Goal: Task Accomplishment & Management: Manage account settings

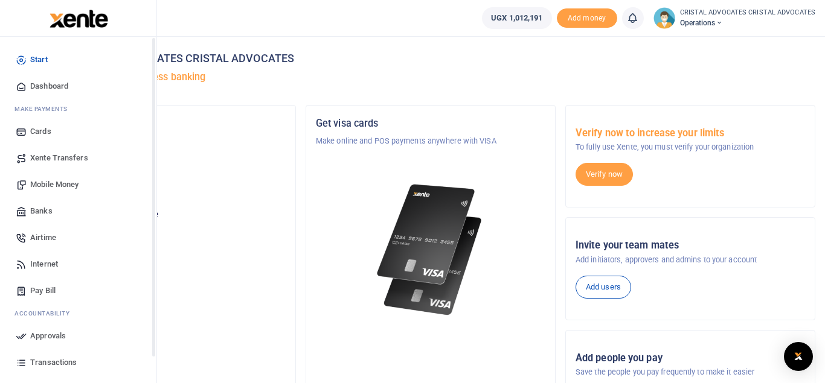
click at [56, 182] on span "Mobile Money" at bounding box center [54, 185] width 48 height 12
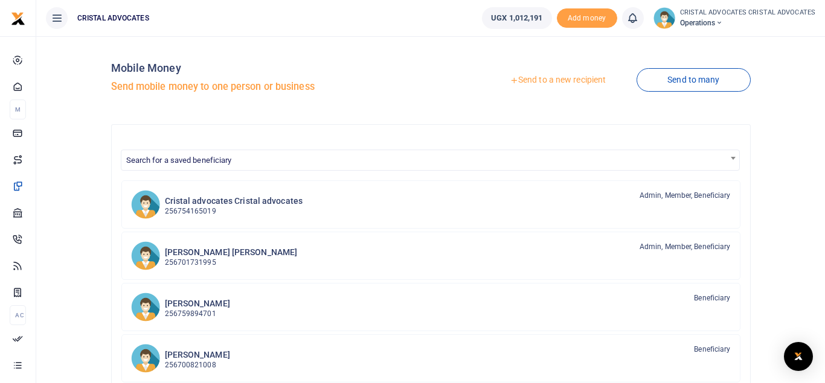
click at [589, 89] on link "Send to a new recipient" at bounding box center [558, 80] width 158 height 22
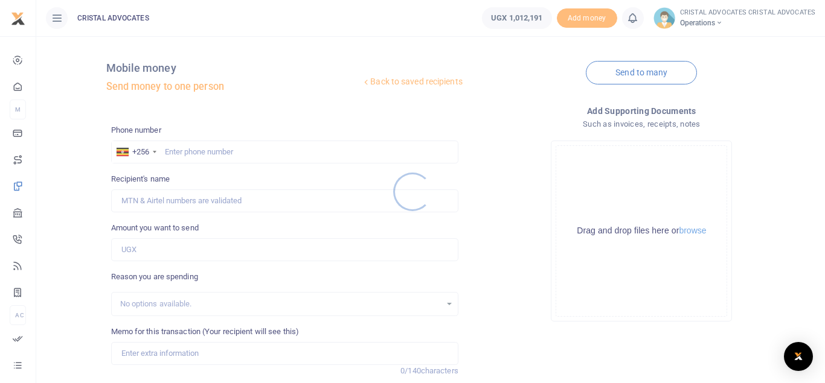
click at [425, 74] on div at bounding box center [412, 191] width 825 height 383
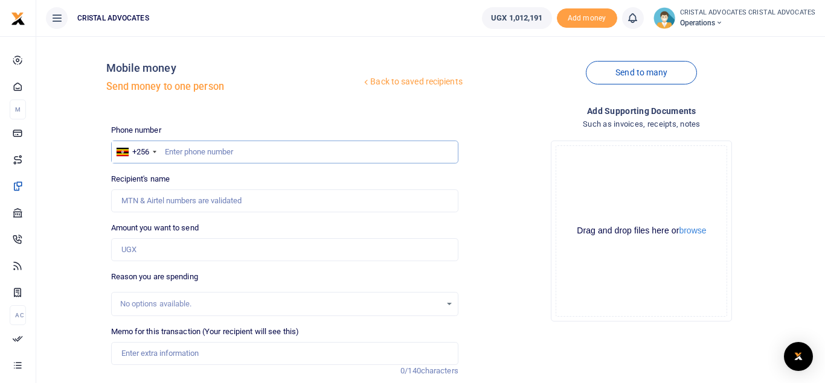
click at [218, 156] on input "text" at bounding box center [284, 152] width 347 height 23
type input "773767592"
type input "Simon Peter Senkungu"
type input "773767592"
click at [167, 250] on input "Amount you want to send" at bounding box center [284, 250] width 347 height 23
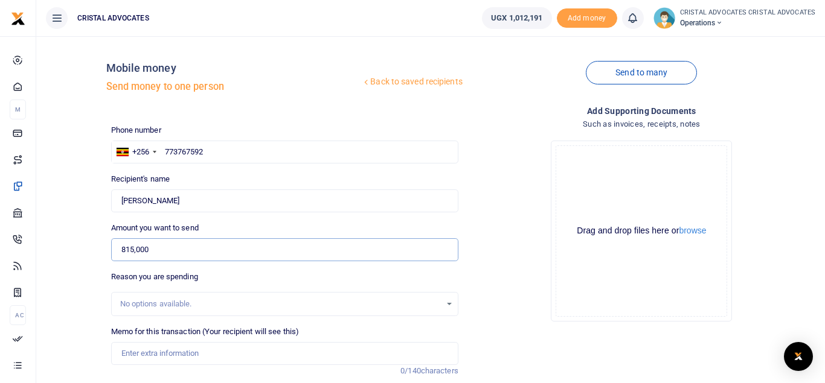
type input "815,000"
click at [144, 357] on input "Memo for this transaction (Your recipient will see this)" at bounding box center [284, 353] width 347 height 23
paste input "Training fees_Women in Arbitration"
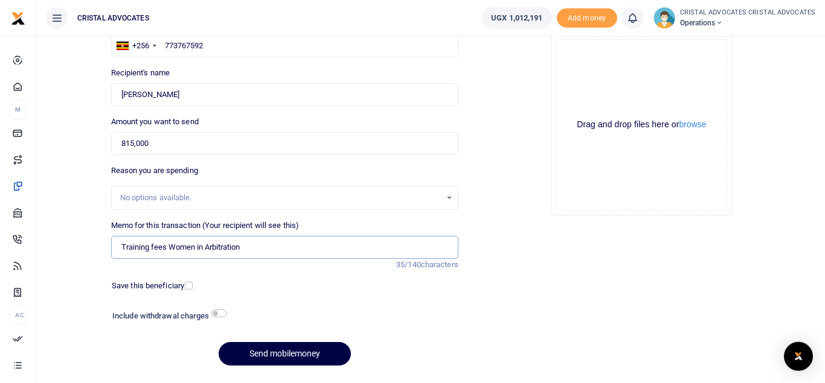
scroll to position [139, 0]
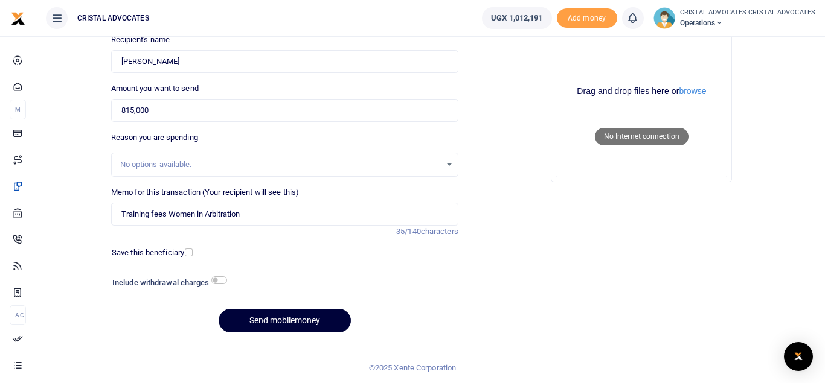
click at [272, 312] on button "Send mobilemoney" at bounding box center [285, 321] width 132 height 24
click at [248, 213] on input "Training fees Women in Arbitration" at bounding box center [284, 214] width 347 height 23
click at [278, 315] on button "Send mobilemoney" at bounding box center [285, 321] width 132 height 24
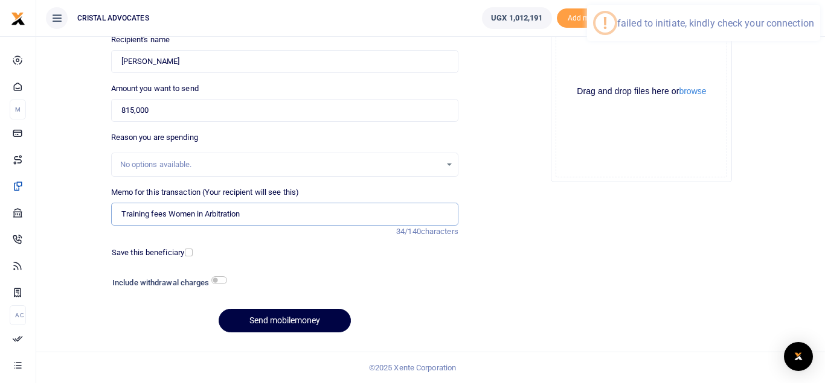
click at [255, 217] on input "Training fees Women in Arbitration" at bounding box center [284, 214] width 347 height 23
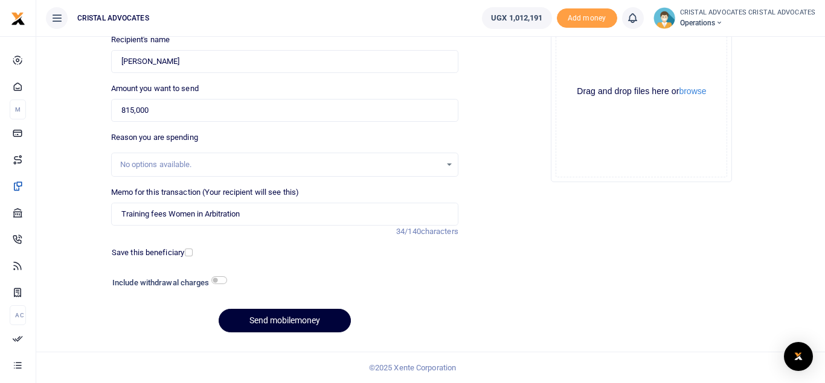
click at [285, 316] on button "Send mobilemoney" at bounding box center [285, 321] width 132 height 24
click at [166, 214] on input "Training fees Women in Arbitration" at bounding box center [284, 214] width 347 height 23
type input "Training fees Women in Arbitration"
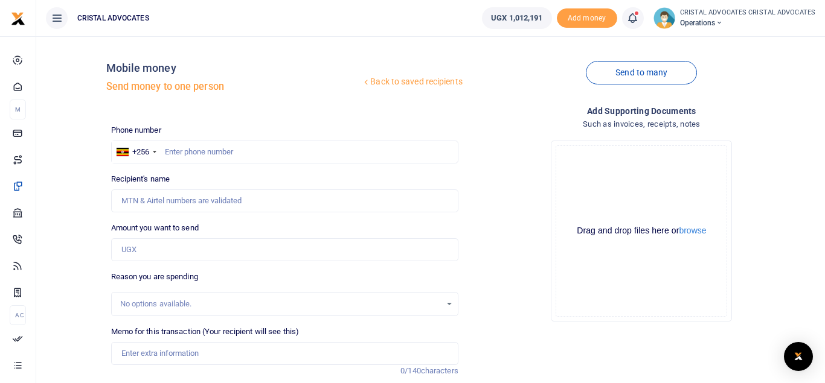
click at [635, 18] on icon at bounding box center [632, 17] width 12 height 13
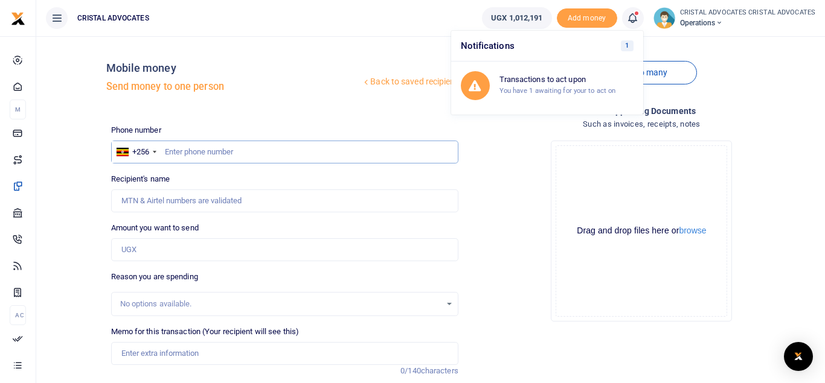
click at [237, 152] on input "text" at bounding box center [284, 152] width 347 height 23
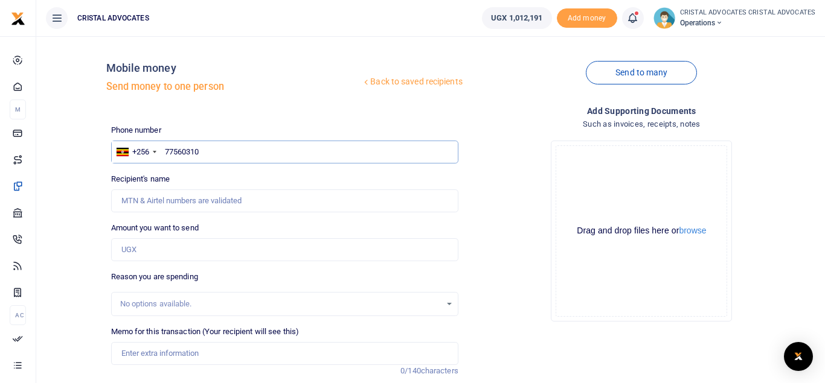
type input "775603106"
type input "Chris Mukama"
type input "775603106"
click at [162, 247] on input "Amount you want to send" at bounding box center [284, 250] width 347 height 23
type input "215,000"
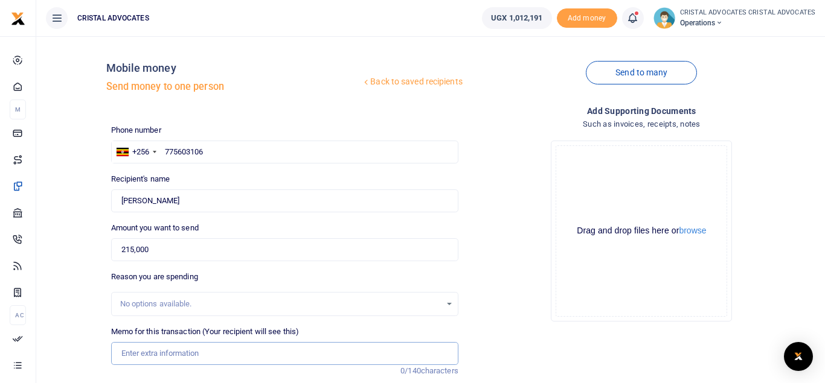
click at [152, 351] on input "Memo for this transaction (Your recipient will see this)" at bounding box center [284, 353] width 347 height 23
paste input "ranslation of 3 documents for CNOOC expatriates"
click at [118, 356] on input "ranslation of 3 documents for CNOOC expatriates" at bounding box center [284, 353] width 347 height 23
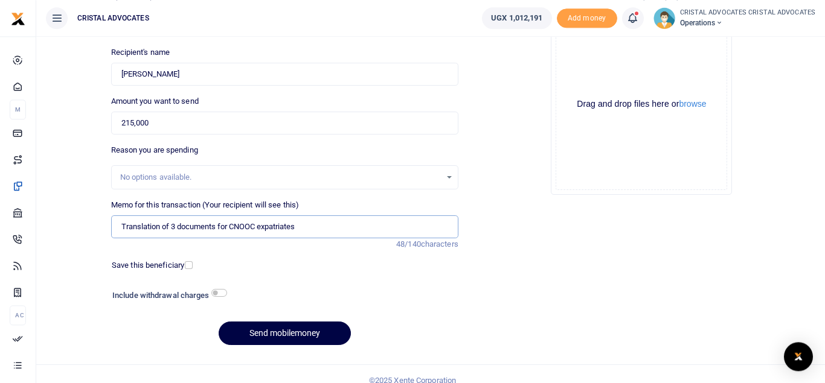
scroll to position [128, 0]
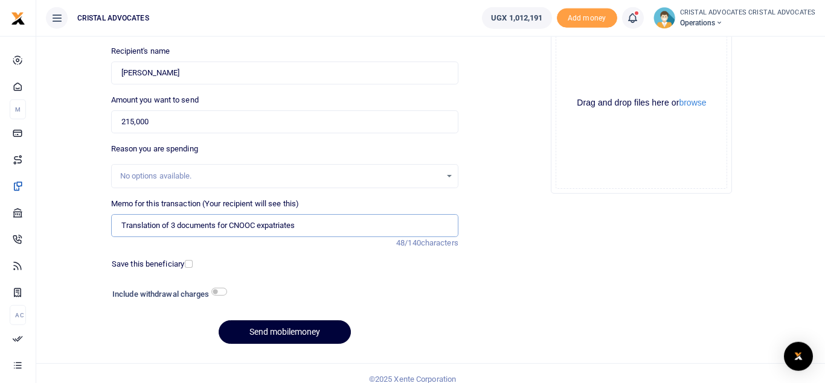
type input "Translation of 3 documents for CNOOC expatriates"
click at [270, 333] on button "Send mobilemoney" at bounding box center [285, 333] width 132 height 24
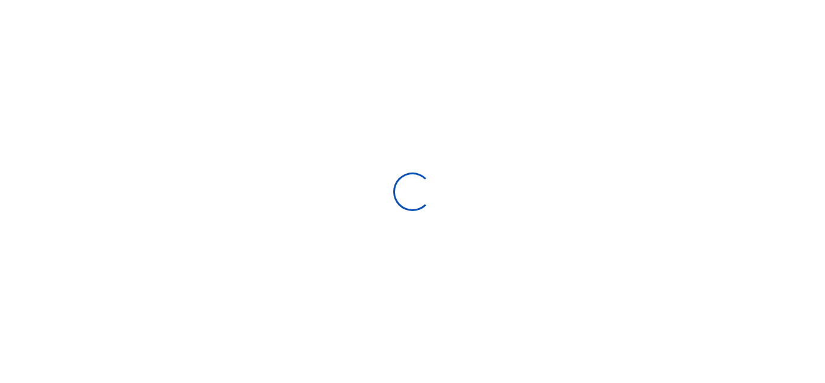
select select "Loading bundles"
select select
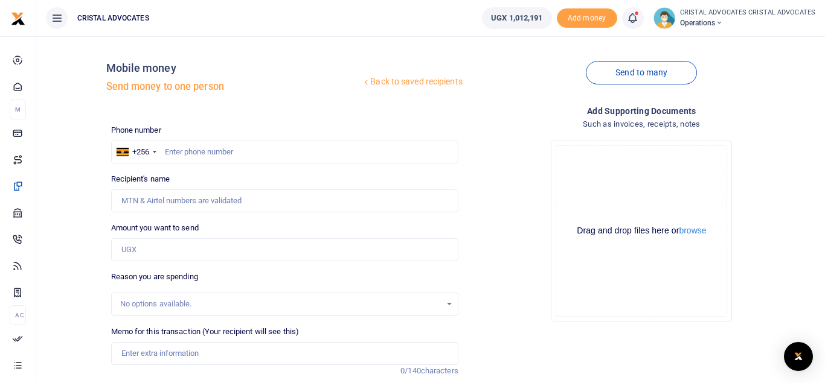
click at [633, 19] on icon at bounding box center [632, 17] width 12 height 13
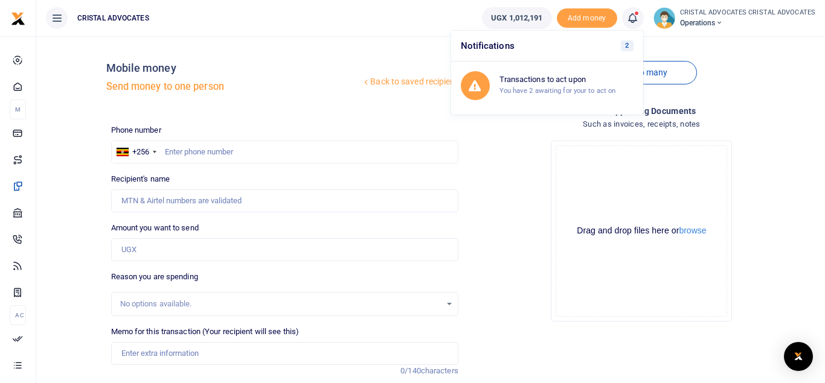
click at [633, 19] on icon at bounding box center [632, 17] width 12 height 13
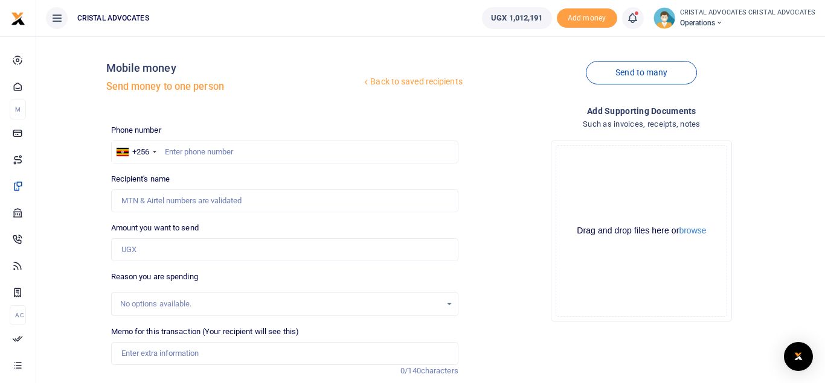
click at [633, 19] on icon at bounding box center [632, 17] width 12 height 13
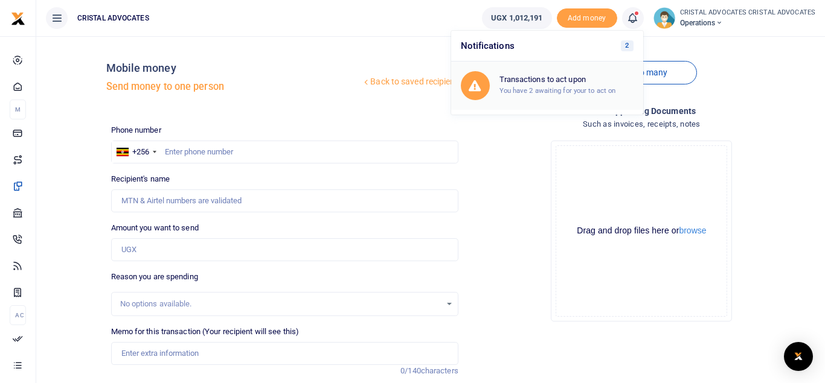
click at [559, 82] on h6 "Transactions to act upon" at bounding box center [566, 80] width 134 height 10
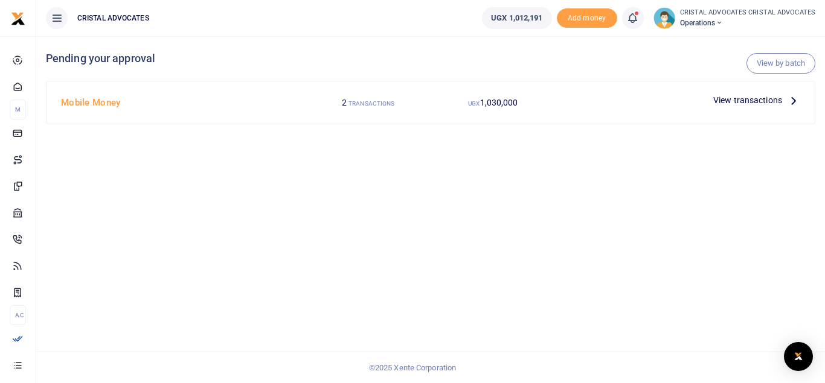
click at [726, 97] on span "View transactions" at bounding box center [747, 100] width 69 height 13
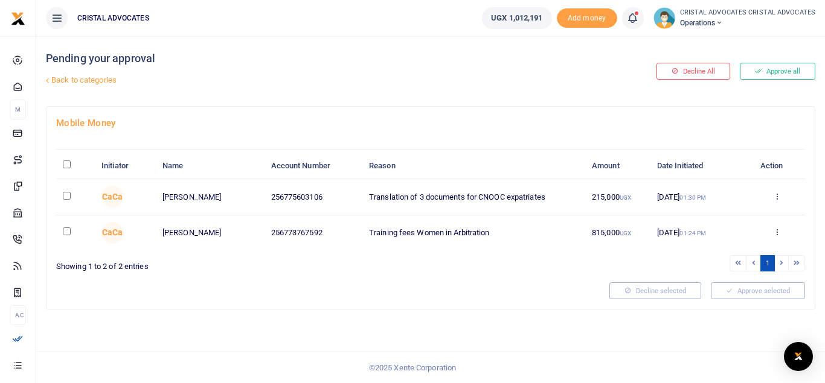
click at [706, 199] on small "01:30 PM" at bounding box center [692, 197] width 27 height 7
click at [777, 194] on icon at bounding box center [777, 196] width 8 height 8
click at [728, 216] on link "Approve" at bounding box center [732, 216] width 95 height 17
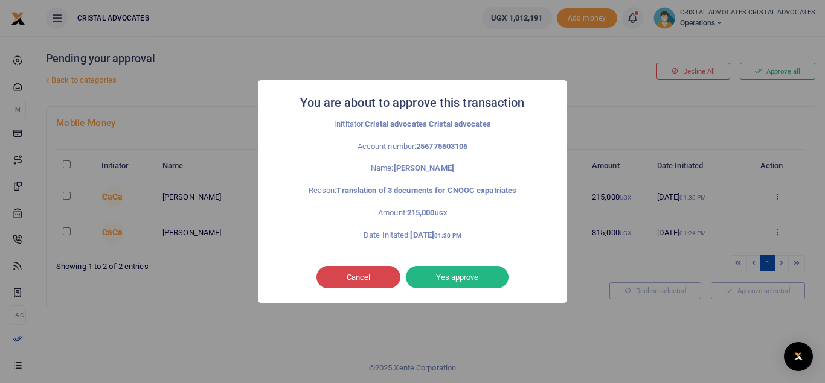
click at [365, 277] on button "Cancel" at bounding box center [358, 277] width 84 height 23
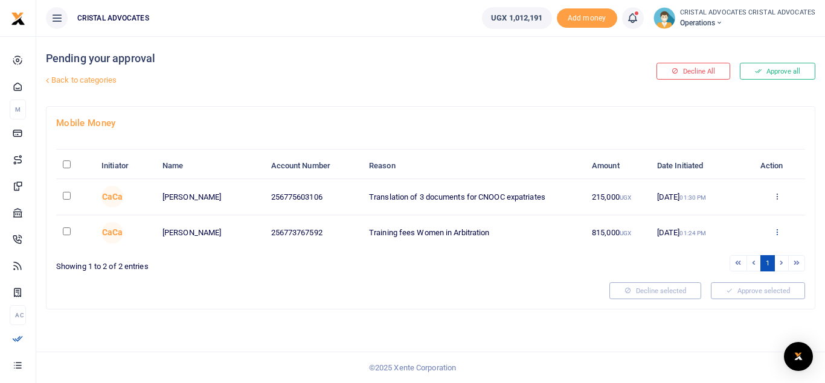
click at [778, 234] on icon at bounding box center [777, 232] width 8 height 8
click at [728, 253] on link "Approve" at bounding box center [732, 252] width 95 height 17
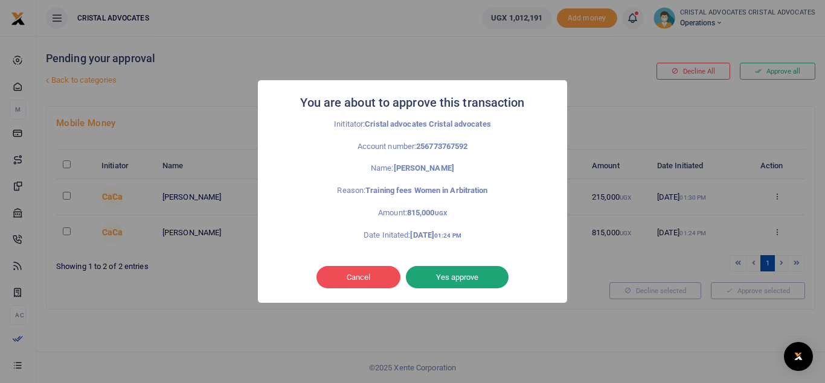
click at [446, 277] on button "Yes approve" at bounding box center [457, 277] width 103 height 23
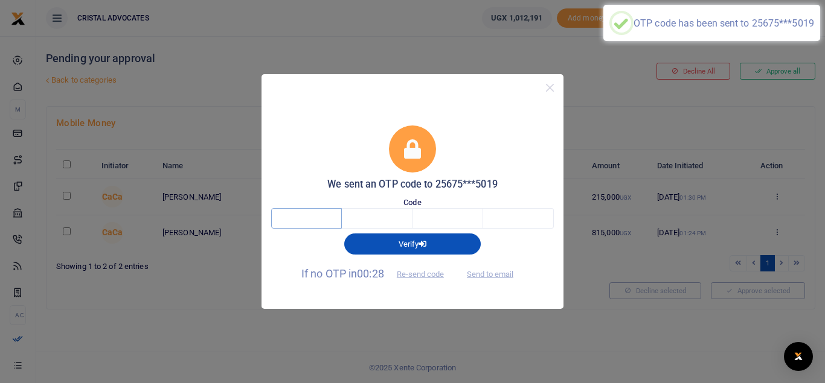
click at [300, 214] on input "text" at bounding box center [306, 218] width 71 height 21
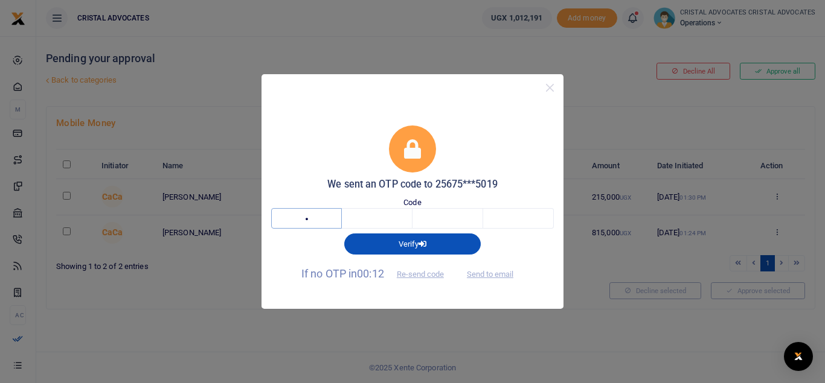
type input "2"
type input "1"
type input "8"
type input "0"
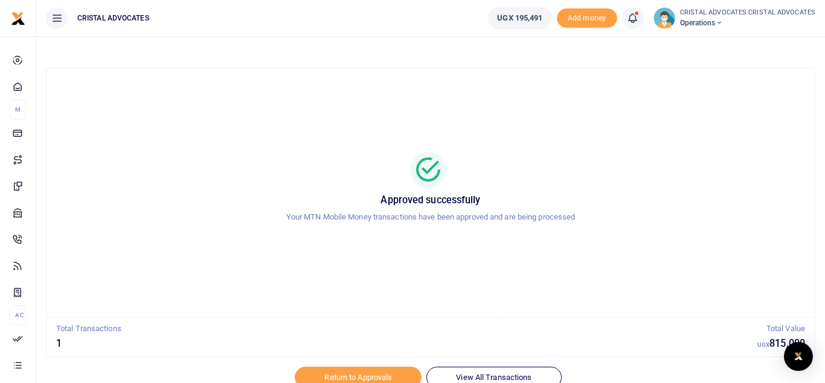
click at [636, 15] on icon at bounding box center [632, 17] width 12 height 13
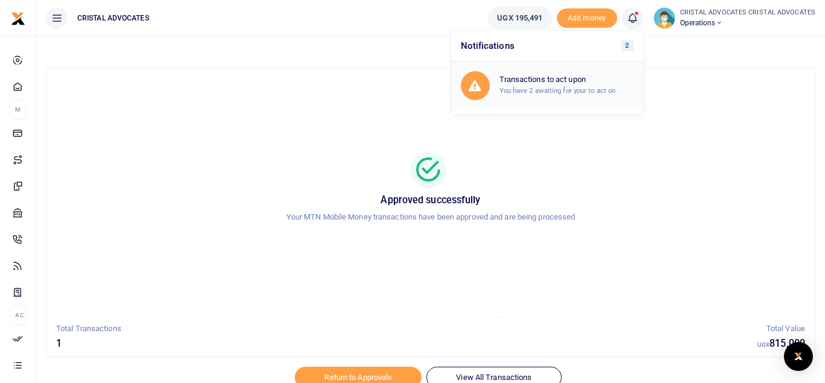
click at [526, 92] on small "You have 2 awaiting for your to act on" at bounding box center [557, 90] width 117 height 8
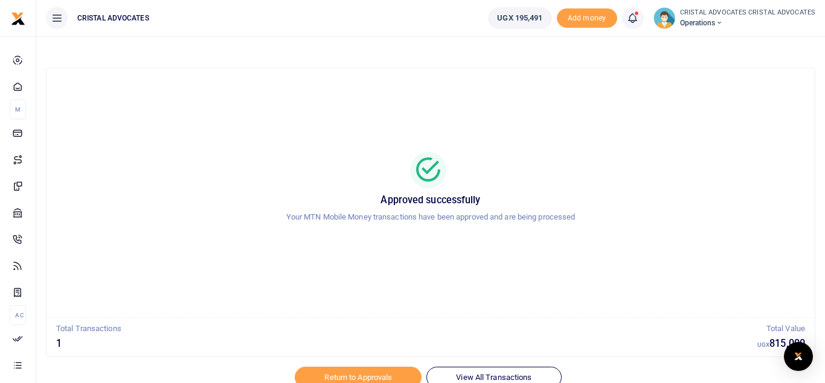
click at [638, 17] on icon at bounding box center [632, 17] width 12 height 13
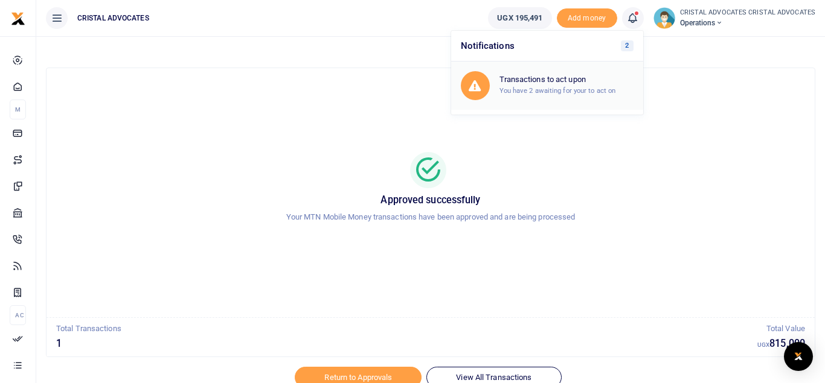
click at [607, 78] on h6 "Transactions to act upon" at bounding box center [566, 80] width 134 height 10
